Goal: Task Accomplishment & Management: Complete application form

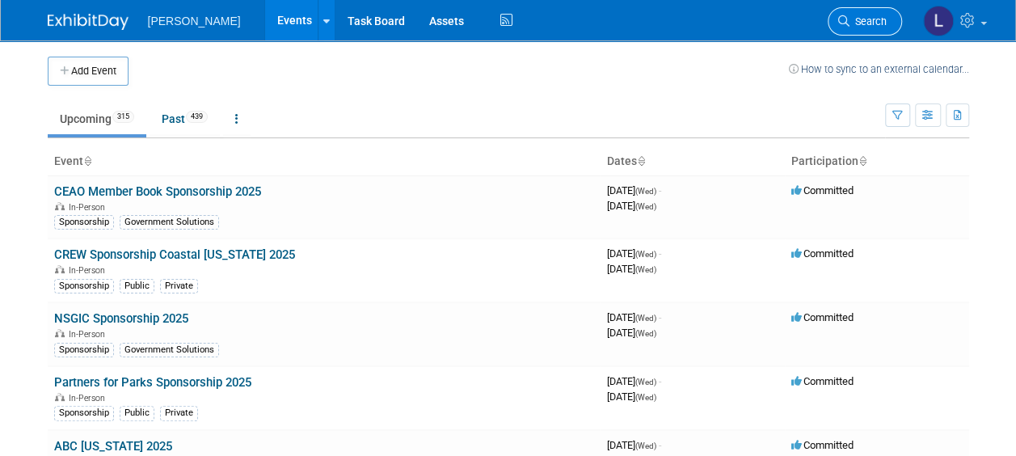
click at [877, 21] on span "Search" at bounding box center [867, 21] width 37 height 12
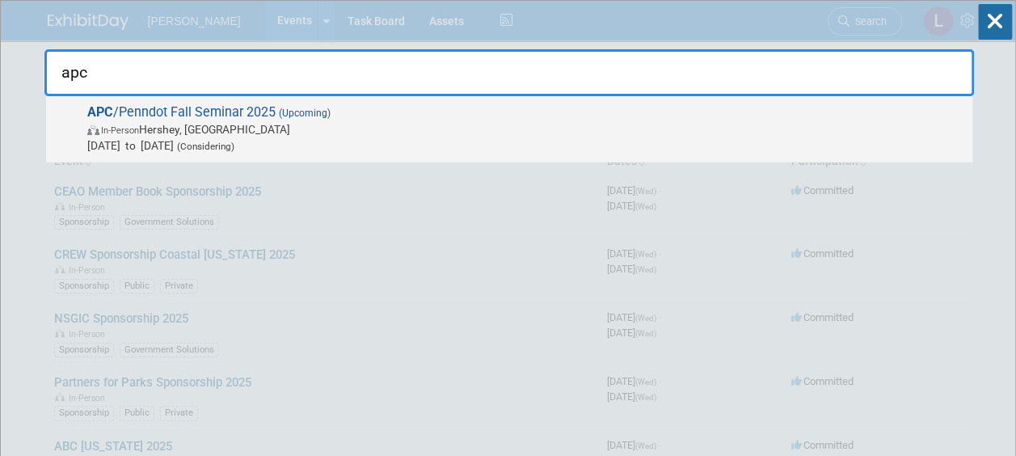
type input "apc"
click at [706, 141] on span "[DATE] to [DATE] (Considering)" at bounding box center [525, 145] width 877 height 16
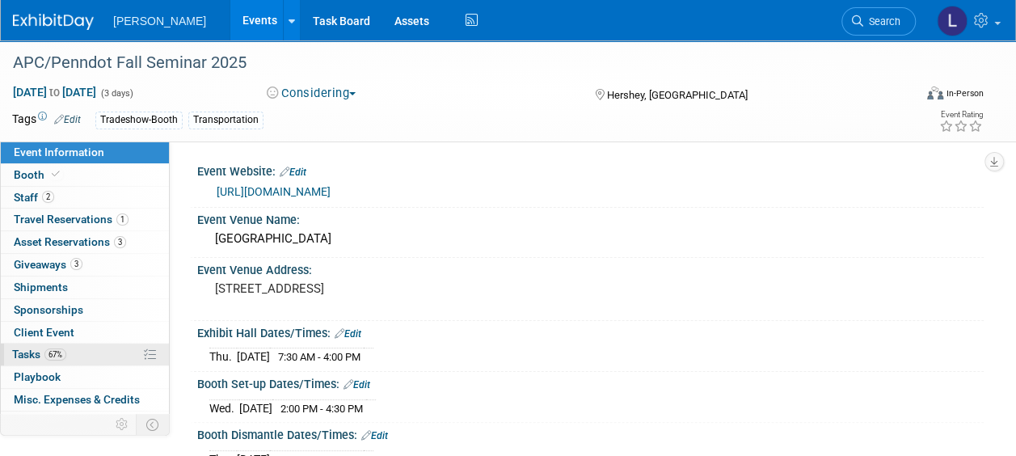
click at [31, 347] on span "Tasks 67%" at bounding box center [39, 353] width 54 height 13
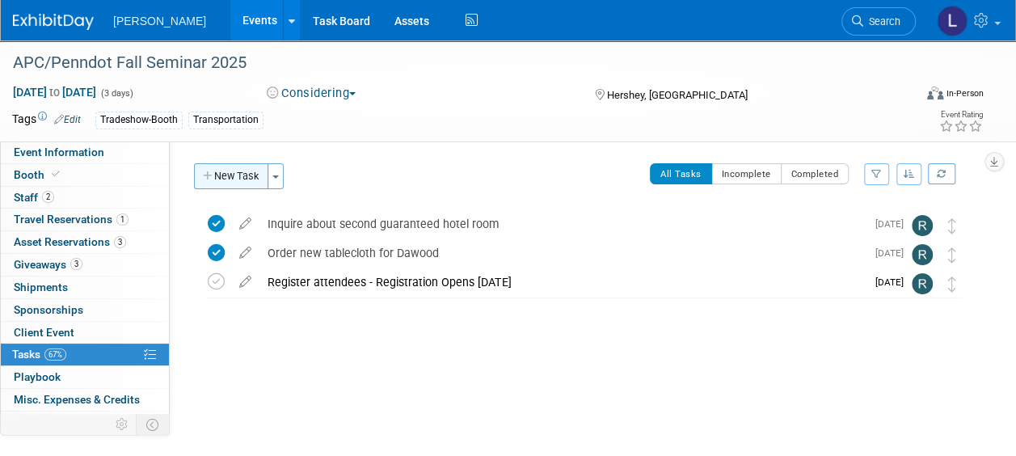
click at [242, 179] on button "New Task" at bounding box center [231, 176] width 74 height 26
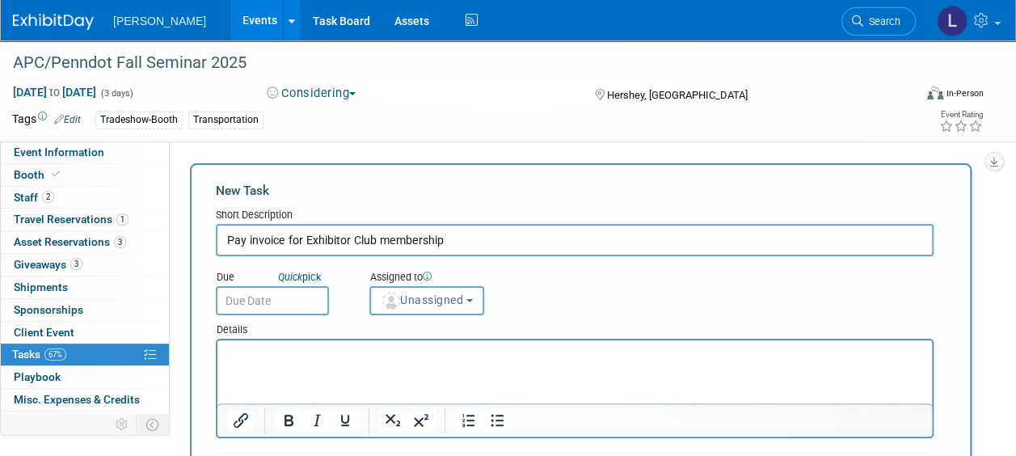
type input "Pay invoice for Exhibitor Club membership"
click at [381, 360] on p "Rich Text Area. Press ALT-0 for help." at bounding box center [575, 355] width 696 height 16
click at [397, 358] on p "Rich Text Area. Press ALT-0 for help." at bounding box center [575, 355] width 696 height 16
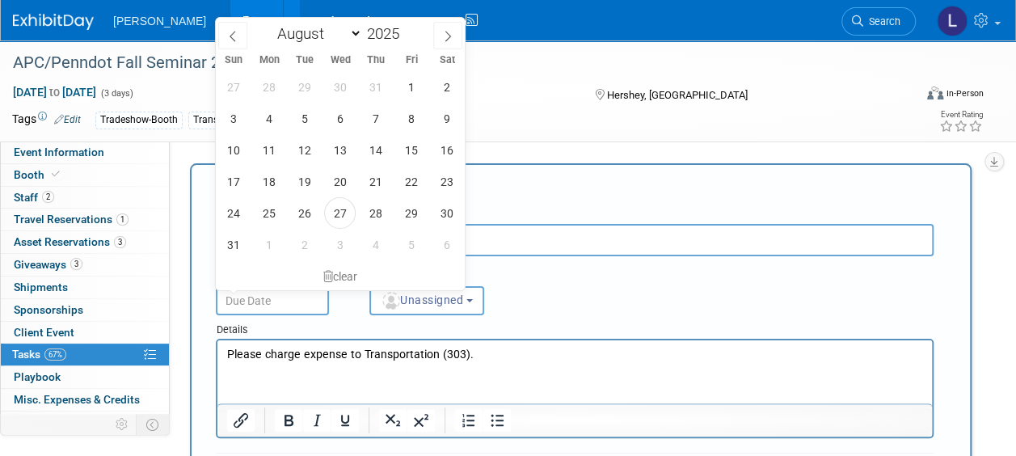
click at [285, 307] on input "text" at bounding box center [272, 300] width 113 height 29
click at [421, 208] on span "29" at bounding box center [411, 213] width 32 height 32
type input "Aug 29, 2025"
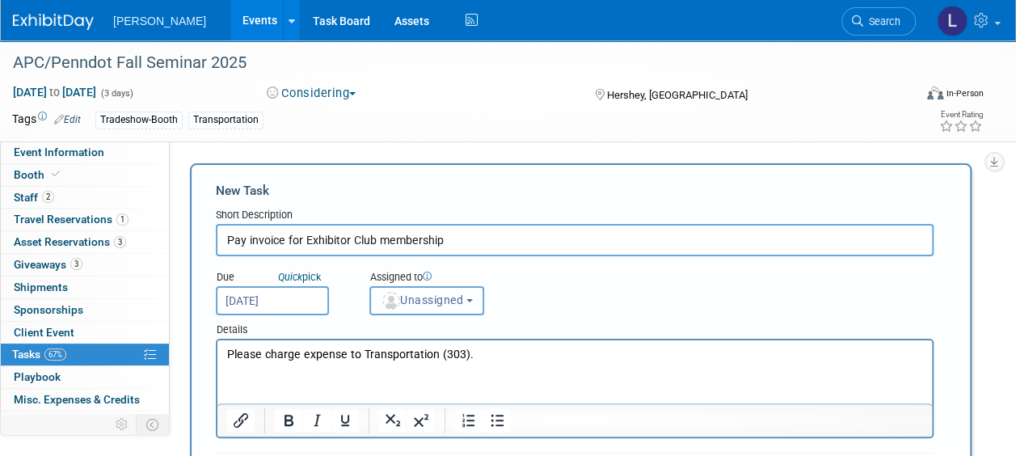
click at [428, 303] on span "Unassigned" at bounding box center [422, 299] width 82 height 13
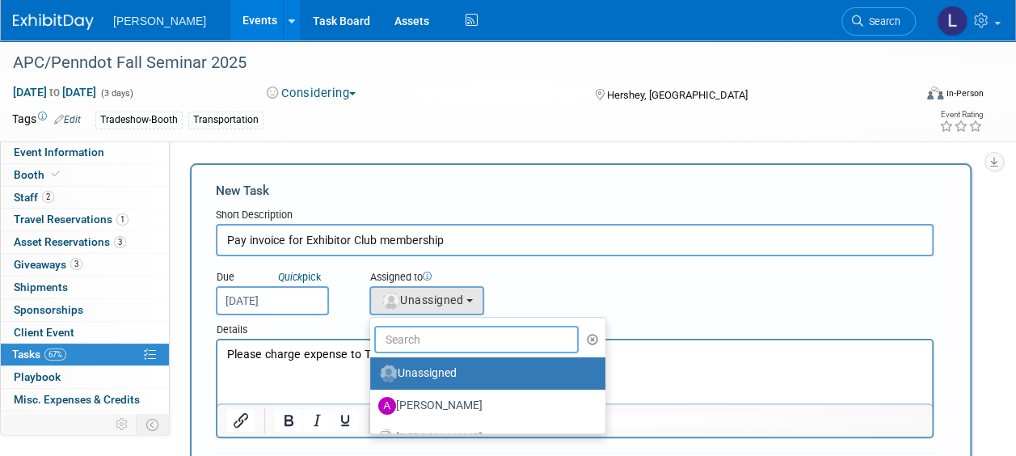
click at [419, 331] on input "text" at bounding box center [476, 339] width 204 height 27
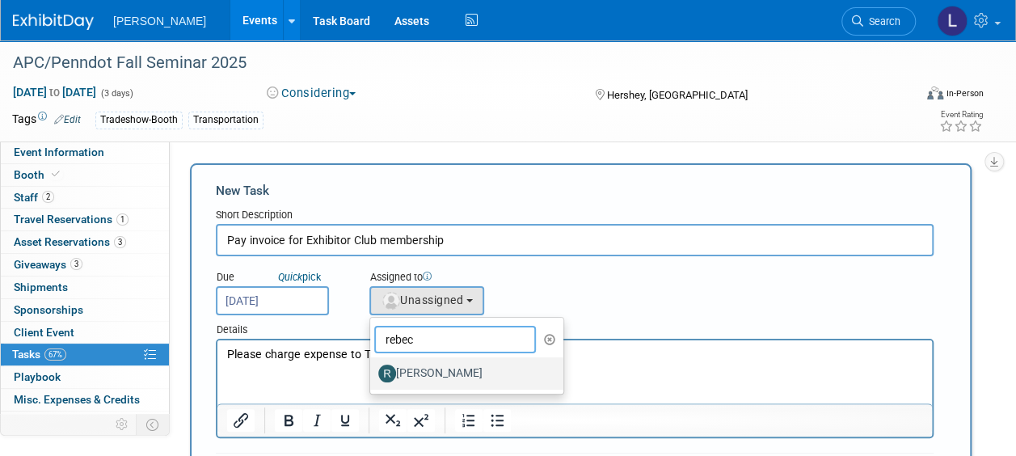
type input "rebec"
click at [428, 378] on label "Rebecca Deis" at bounding box center [462, 373] width 169 height 26
click at [372, 377] on input "Rebecca Deis" at bounding box center [367, 371] width 11 height 11
select select "844a177d-a181-44ff-a72a-5731d68e4351"
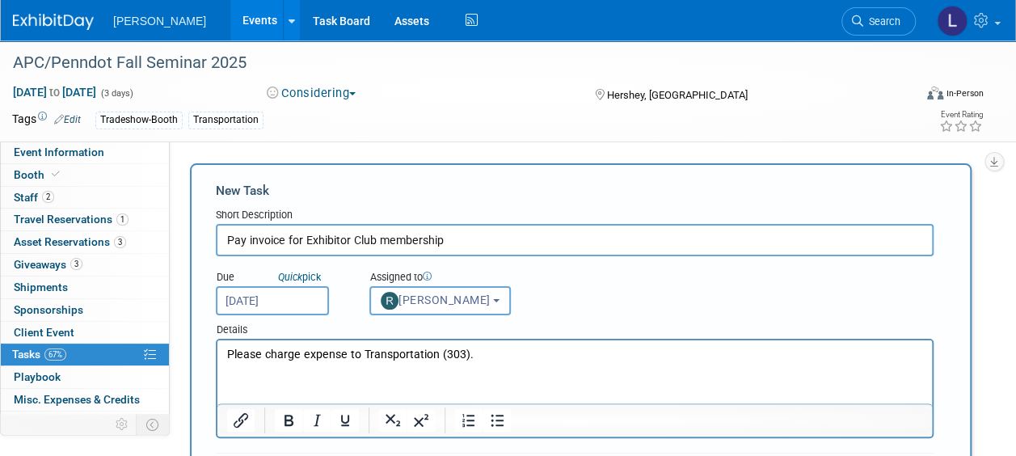
scroll to position [162, 0]
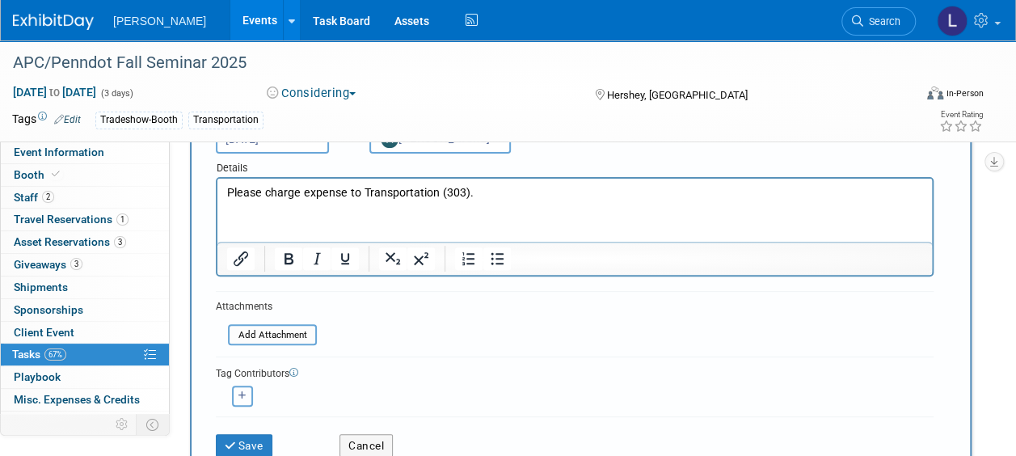
click at [246, 391] on icon "button" at bounding box center [242, 395] width 8 height 9
select select
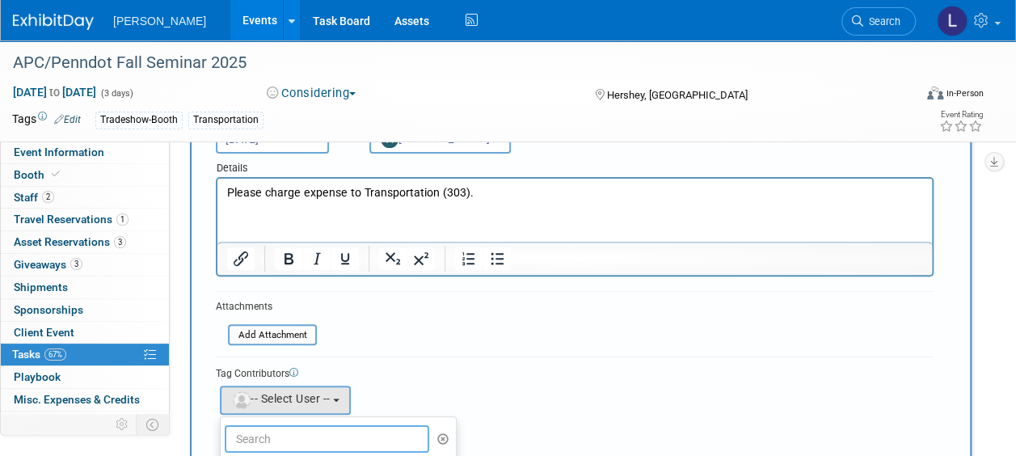
click at [265, 440] on input "text" at bounding box center [327, 438] width 204 height 27
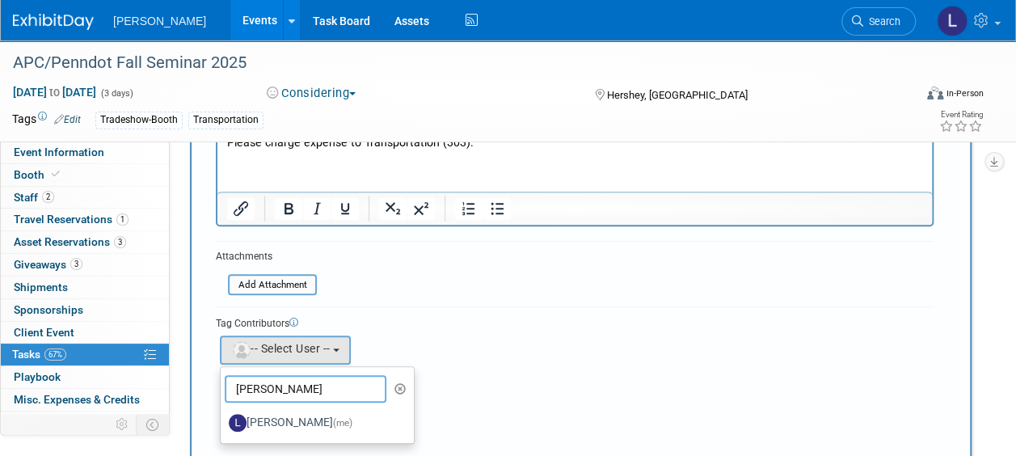
scroll to position [323, 0]
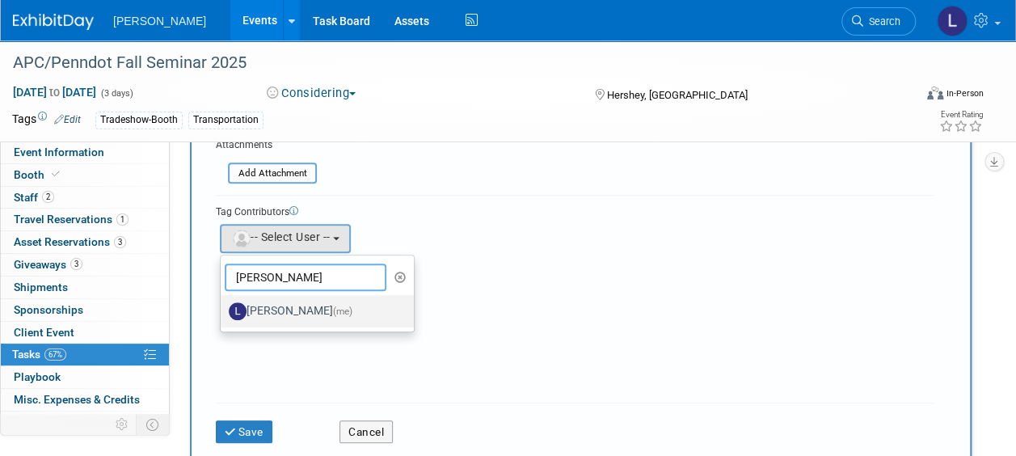
type input "spann"
click at [335, 315] on span "(me)" at bounding box center [342, 310] width 19 height 11
click at [223, 314] on input "Latice Spann (me)" at bounding box center [218, 309] width 11 height 11
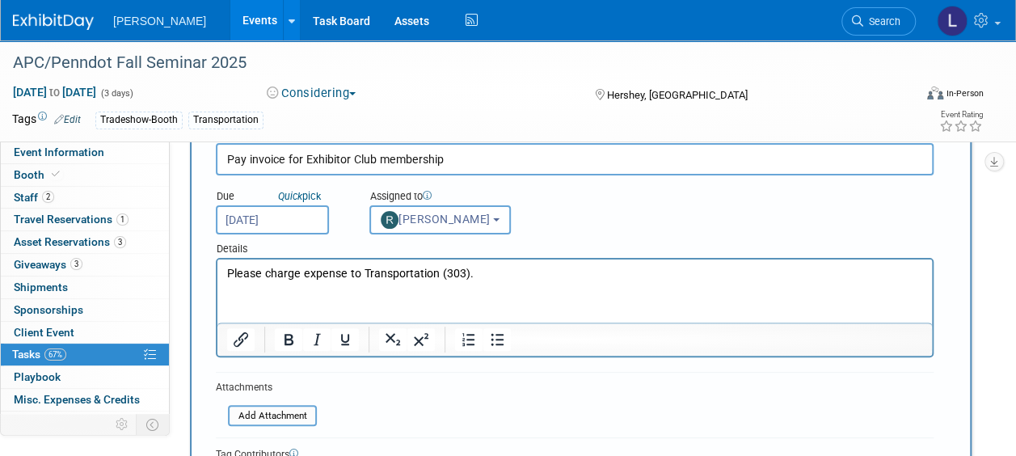
scroll to position [0, 0]
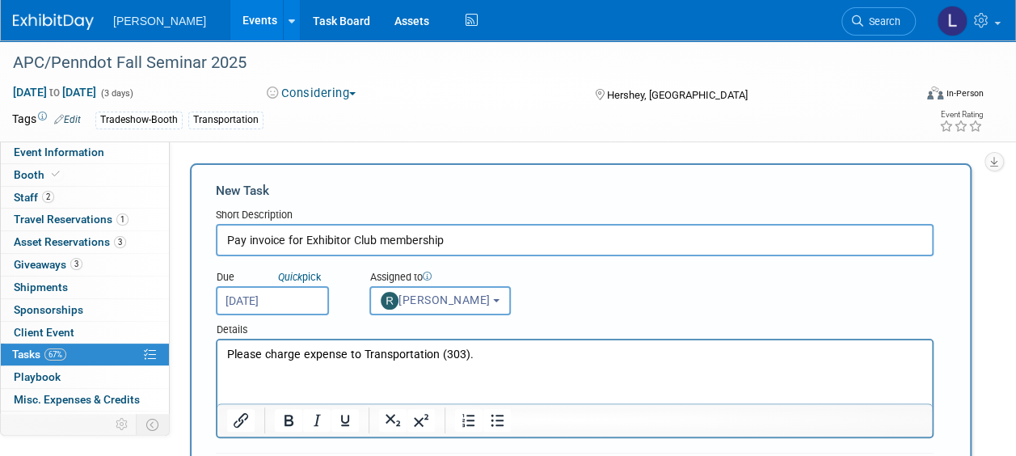
click at [230, 356] on p "Please charge expense to Transportation (303)." at bounding box center [575, 355] width 696 height 16
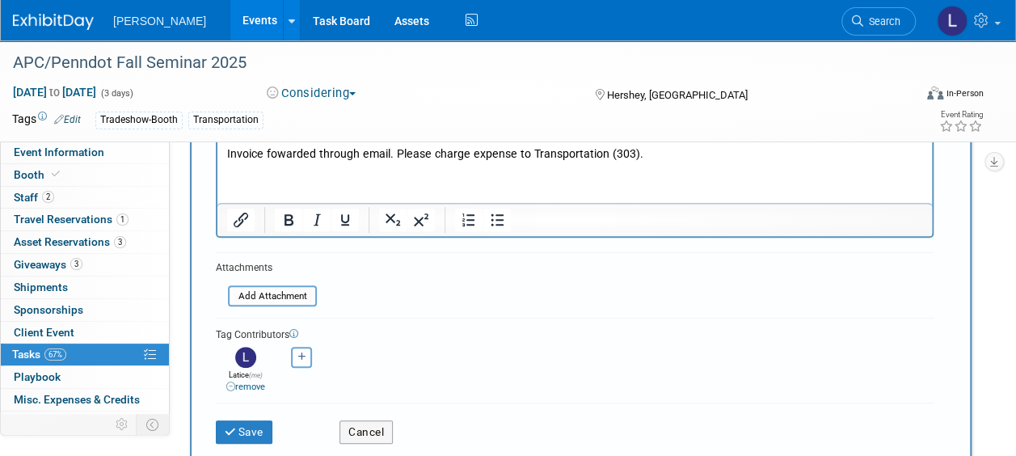
scroll to position [323, 0]
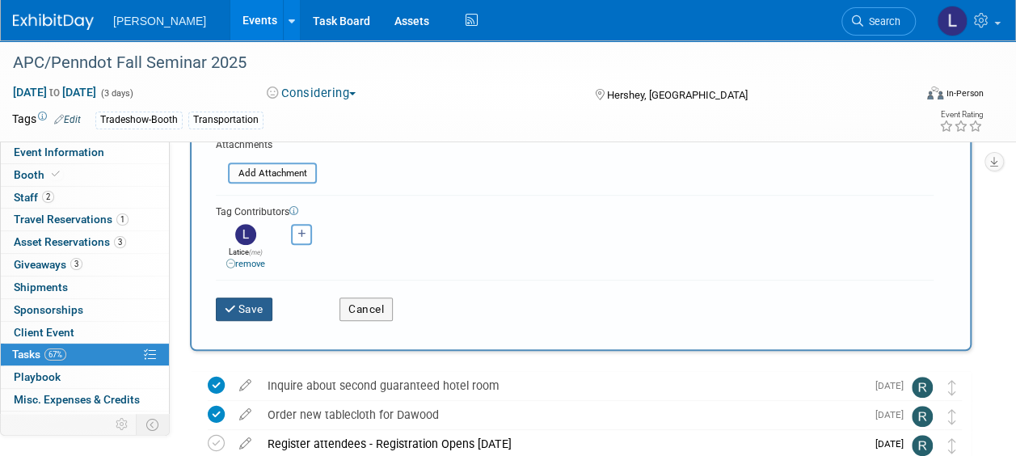
click at [251, 301] on button "Save" at bounding box center [244, 308] width 57 height 23
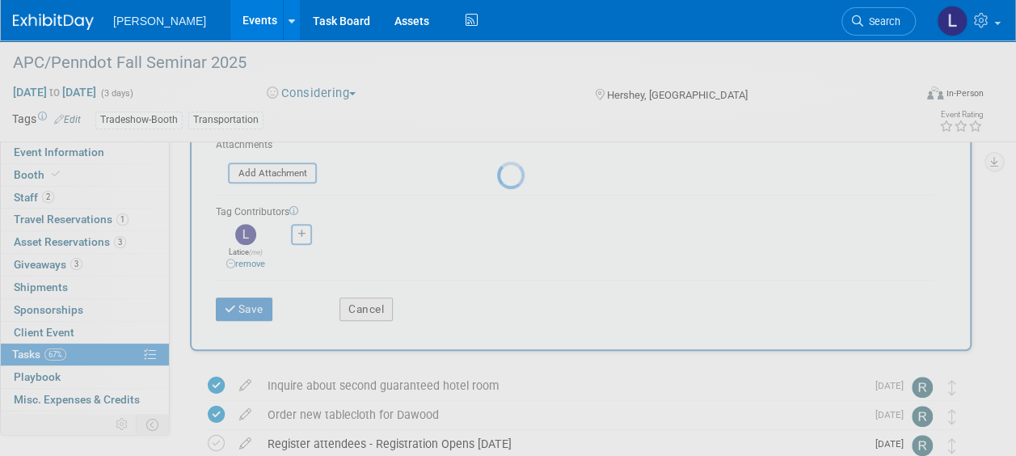
scroll to position [74, 0]
